Goal: Task Accomplishment & Management: Use online tool/utility

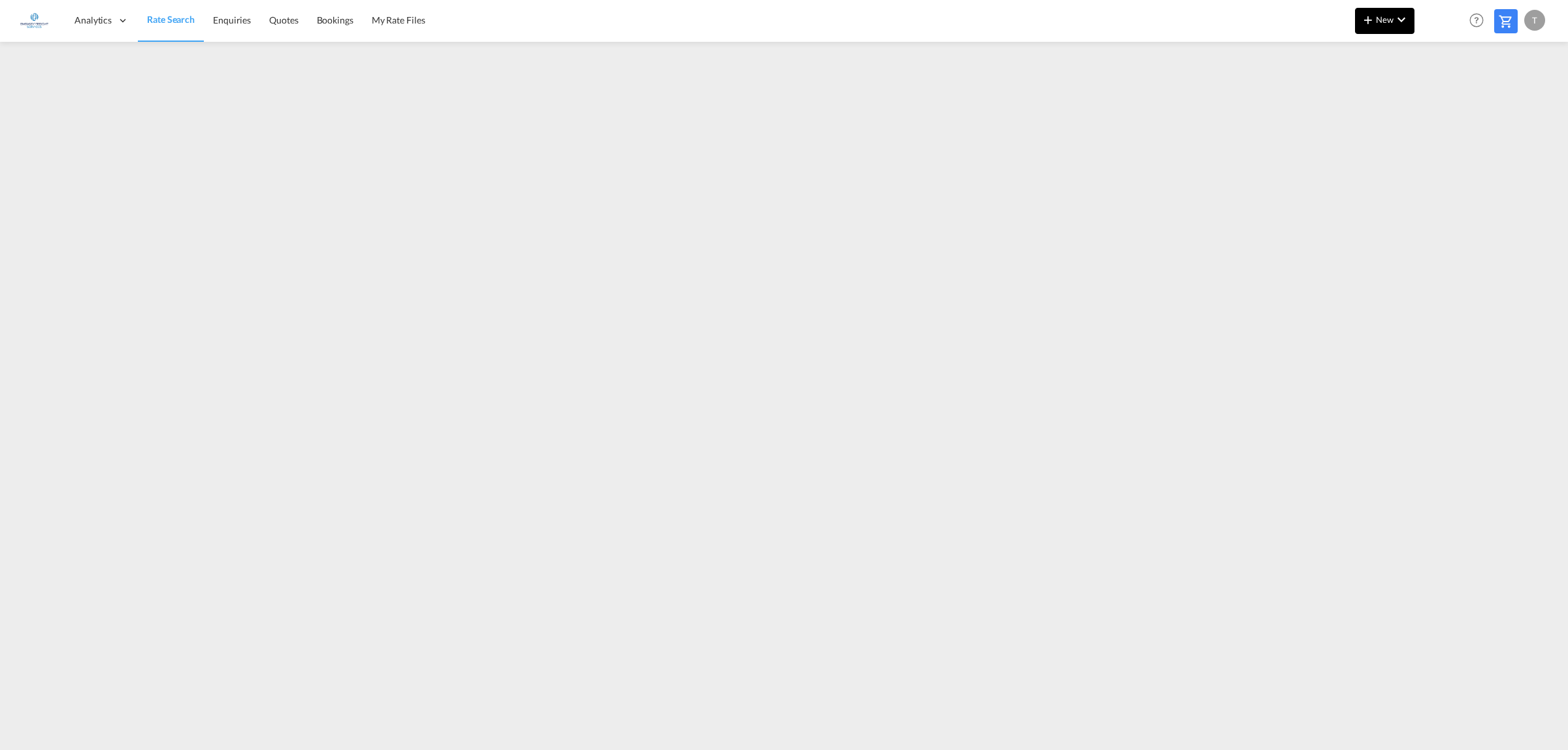
click at [1381, 14] on button "New" at bounding box center [1385, 20] width 59 height 26
click at [1444, 95] on span "Ratesheet" at bounding box center [1438, 98] width 14 height 26
click at [177, 20] on span "Rate Search" at bounding box center [170, 20] width 47 height 11
